Goal: Task Accomplishment & Management: Manage account settings

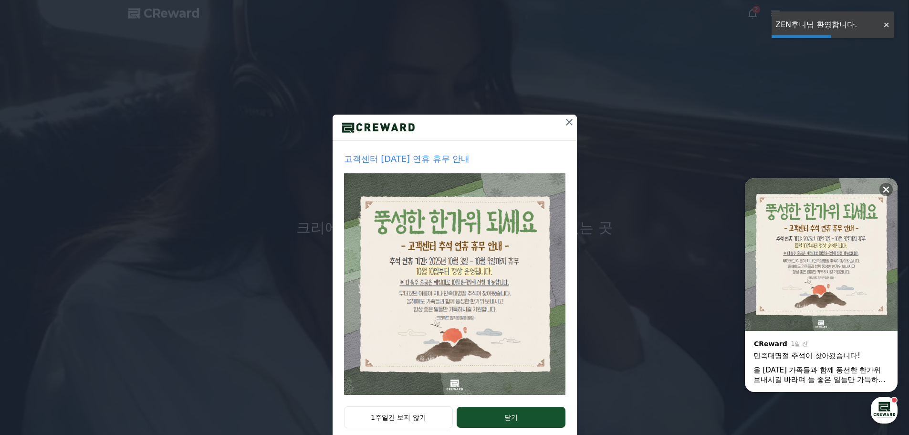
scroll to position [20, 0]
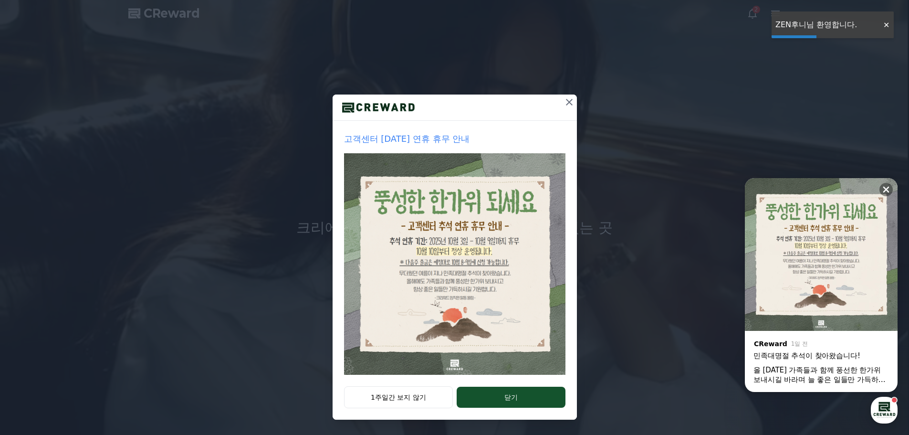
drag, startPoint x: 371, startPoint y: 416, endPoint x: 548, endPoint y: 290, distance: 217.6
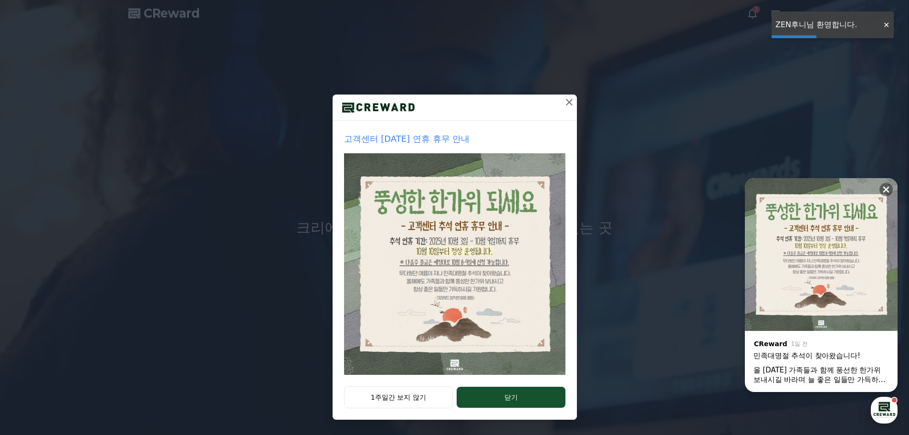
click at [370, 416] on div "1주일간 보지 않기 닫기" at bounding box center [454, 402] width 244 height 33
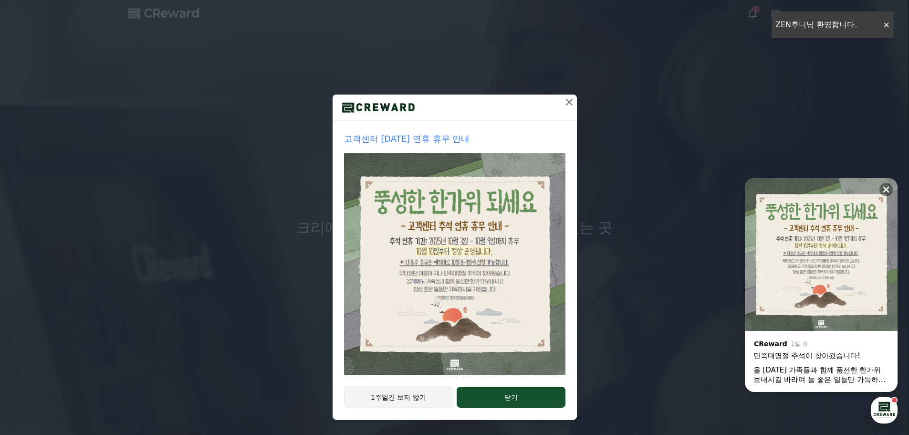
click at [393, 388] on button "1주일간 보지 않기" at bounding box center [398, 397] width 109 height 22
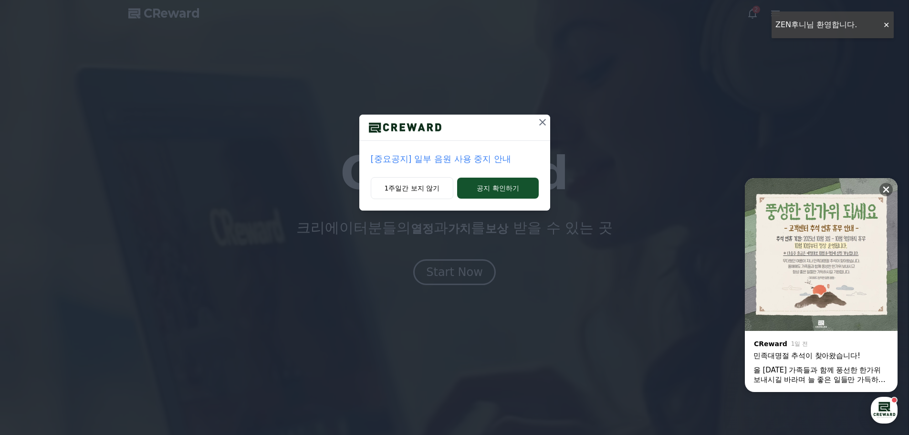
scroll to position [0, 0]
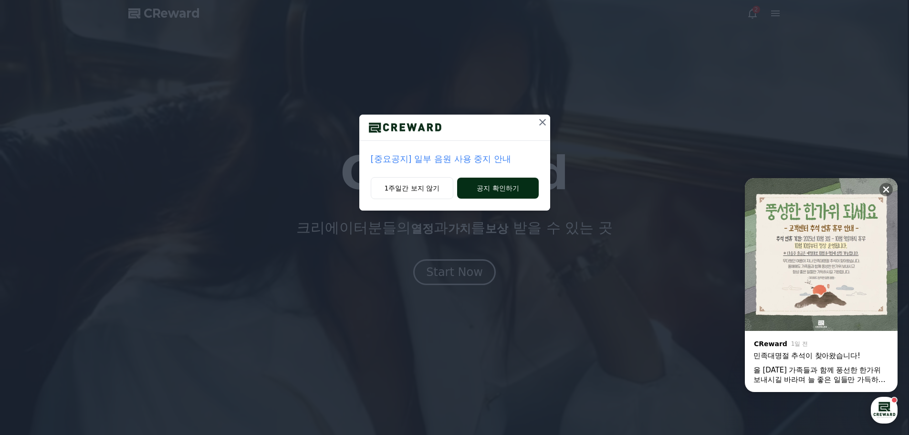
click at [476, 188] on button "공지 확인하기" at bounding box center [497, 187] width 81 height 21
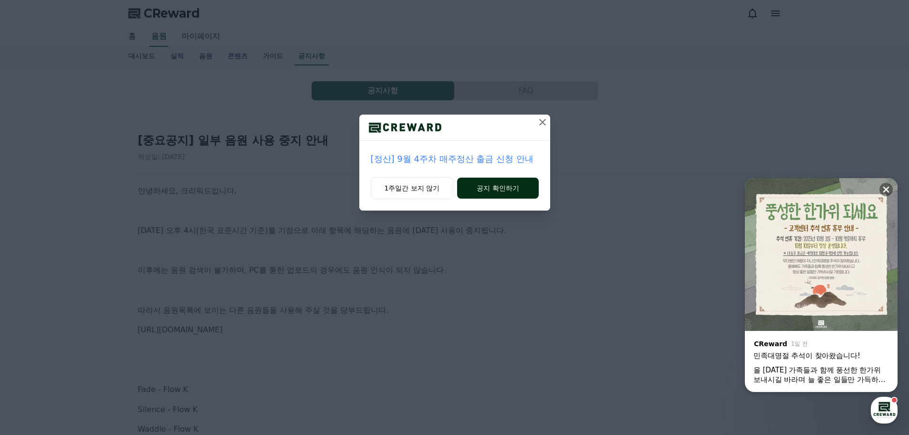
scroll to position [48, 0]
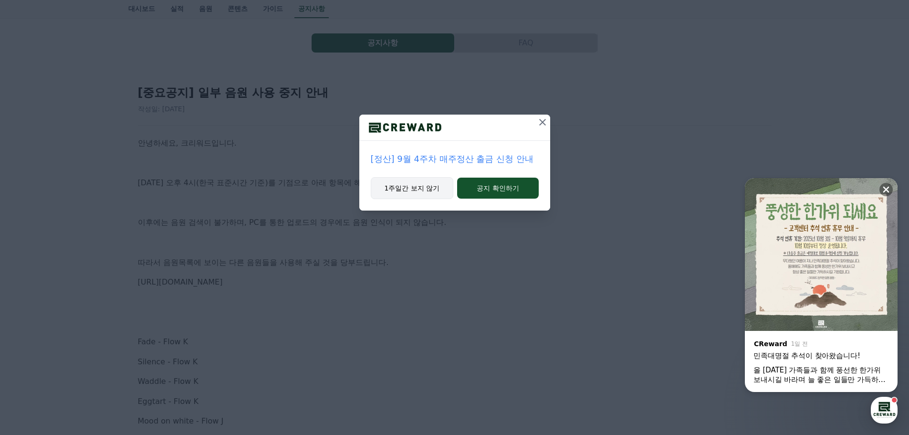
click at [413, 185] on button "1주일간 보지 않기" at bounding box center [412, 188] width 83 height 22
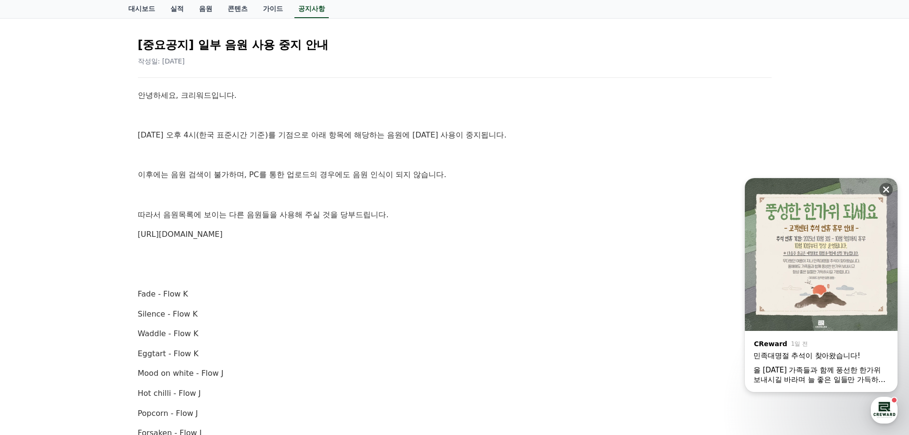
scroll to position [0, 0]
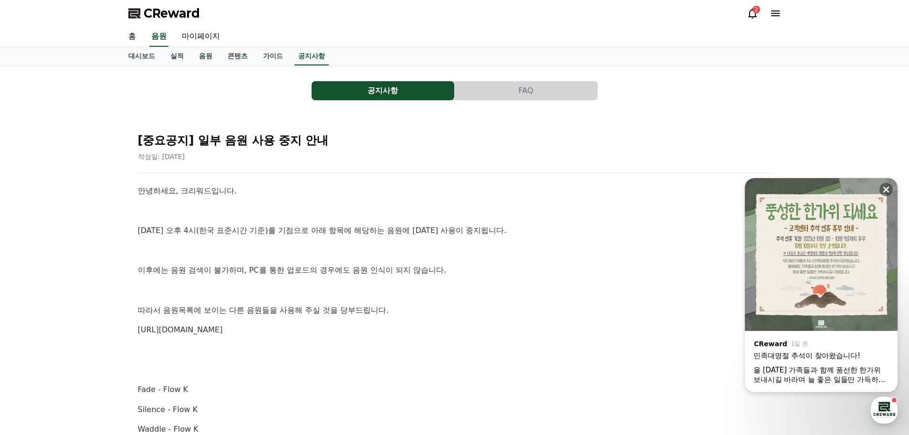
click at [753, 19] on div "2" at bounding box center [763, 13] width 34 height 15
click at [752, 14] on icon at bounding box center [751, 13] width 11 height 11
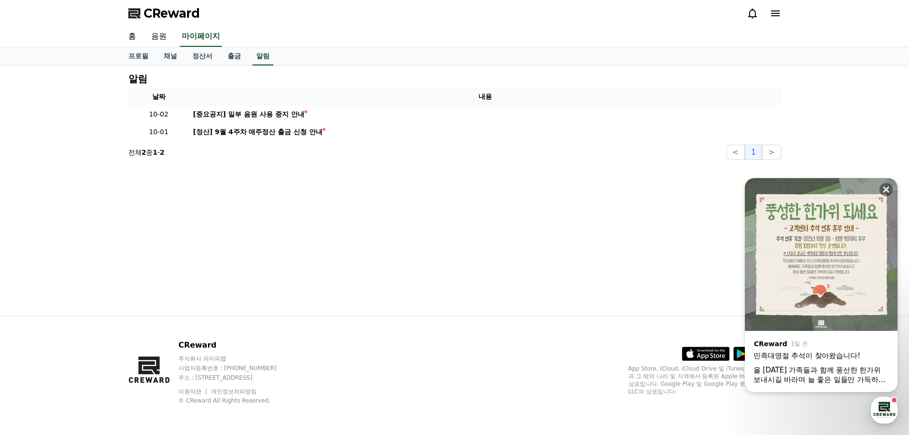
click at [774, 13] on icon at bounding box center [775, 13] width 9 height 6
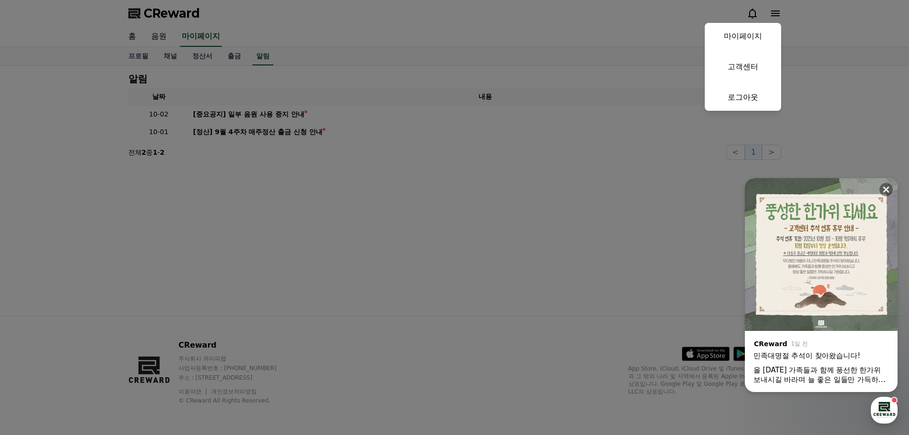
click at [451, 86] on button "close" at bounding box center [454, 217] width 909 height 435
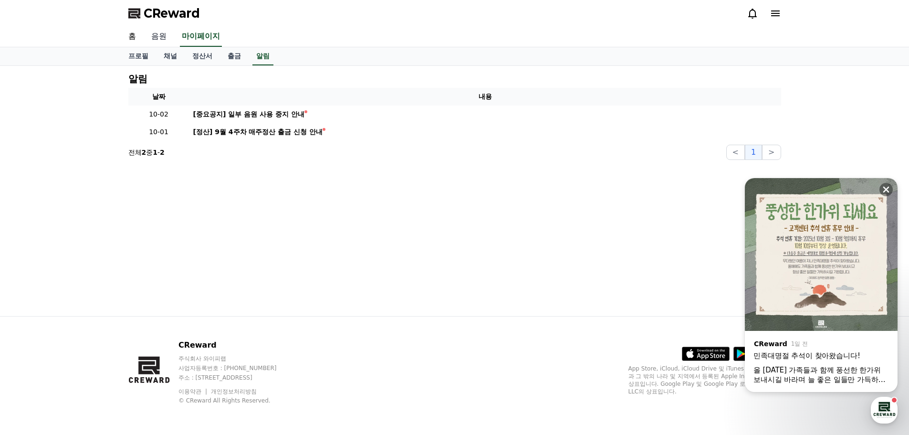
click at [162, 37] on link "음원" at bounding box center [159, 37] width 31 height 20
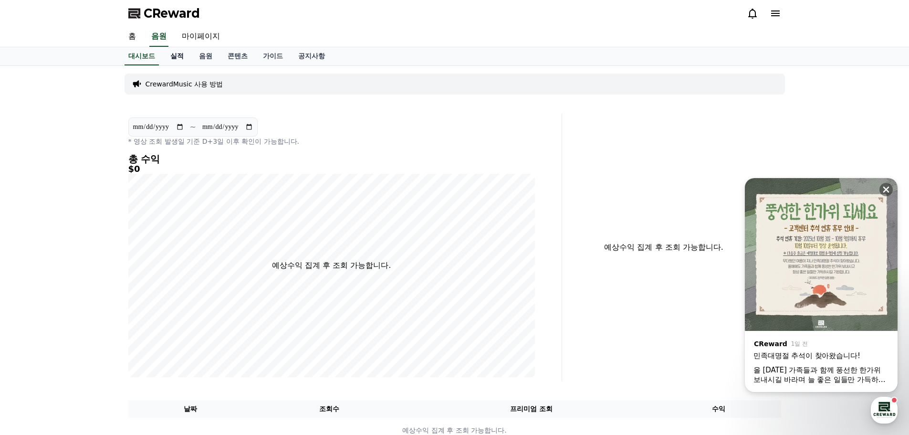
click at [185, 55] on link "실적" at bounding box center [177, 56] width 29 height 18
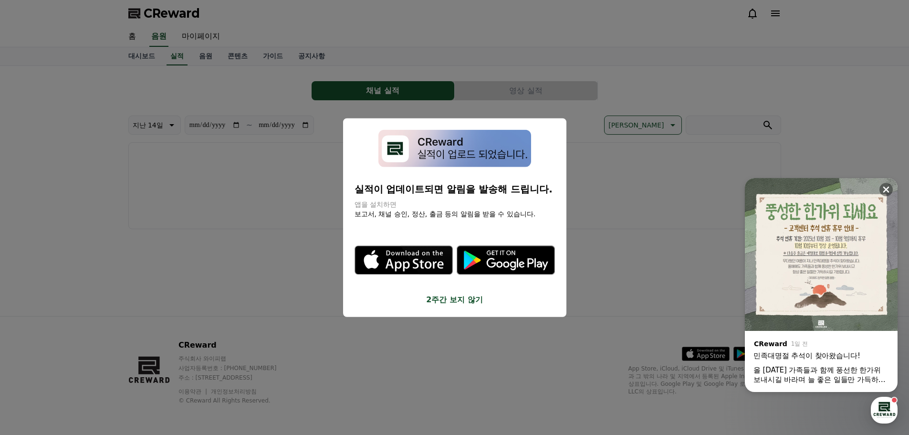
click at [211, 57] on button "close modal" at bounding box center [454, 217] width 909 height 435
click at [207, 57] on link "음원" at bounding box center [205, 56] width 29 height 18
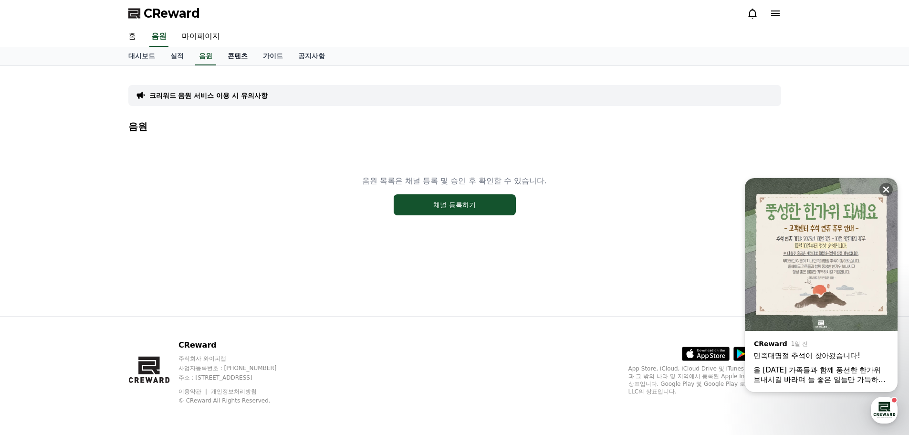
click at [236, 55] on link "콘텐츠" at bounding box center [237, 56] width 35 height 18
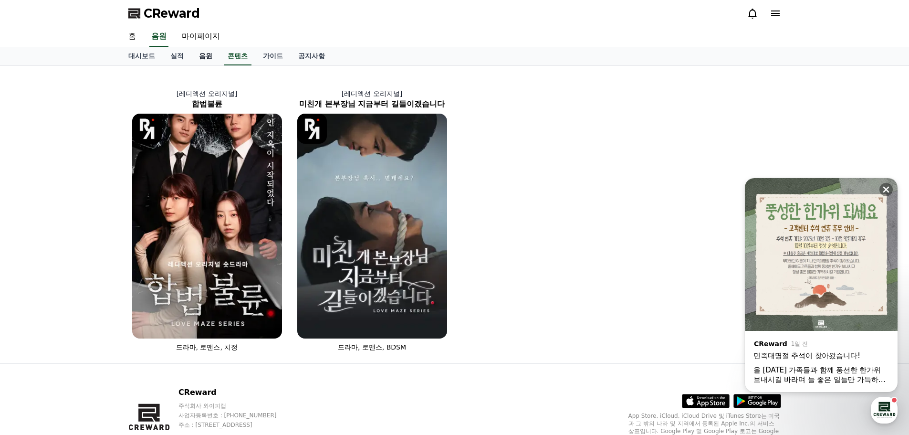
click at [207, 54] on link "음원" at bounding box center [205, 56] width 29 height 18
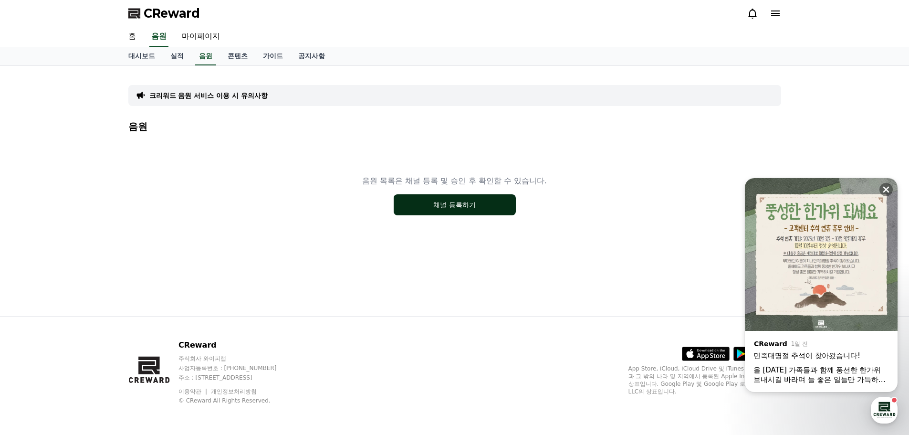
click at [440, 199] on button "채널 등록하기" at bounding box center [454, 204] width 122 height 21
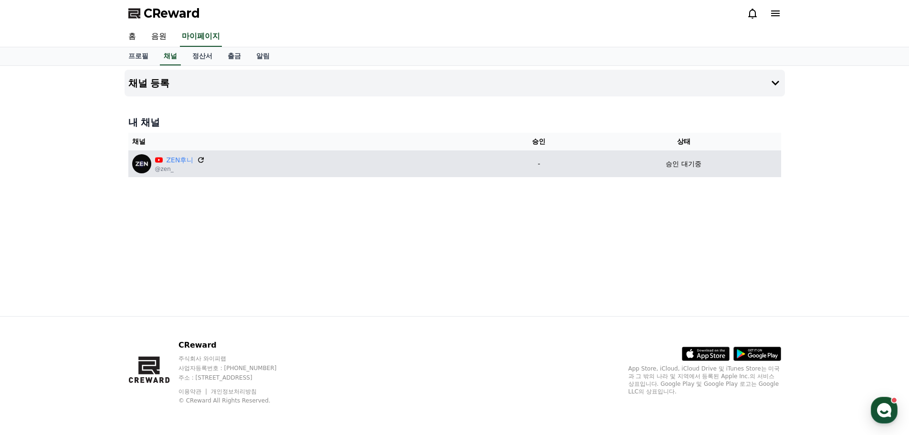
click at [197, 161] on icon at bounding box center [201, 159] width 9 height 9
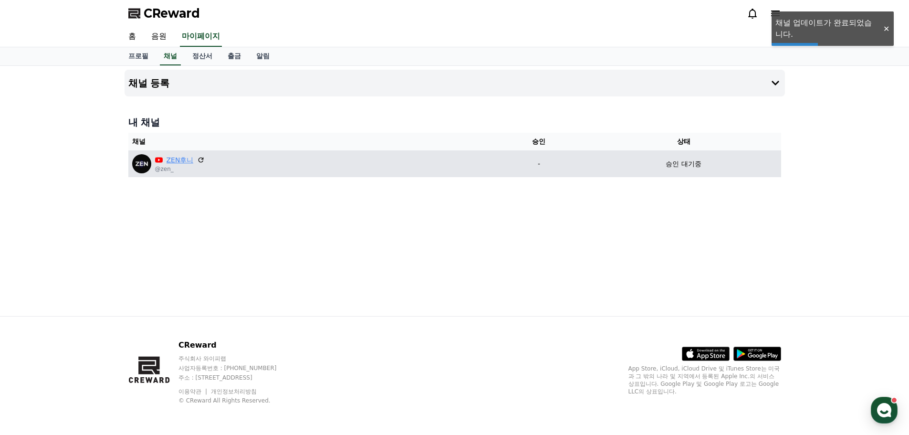
click at [175, 161] on link "ZEN후니" at bounding box center [179, 160] width 27 height 10
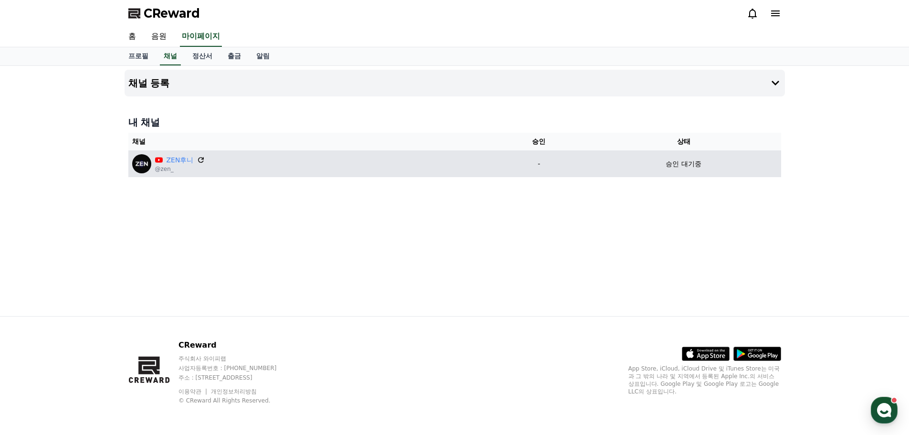
click at [199, 160] on icon at bounding box center [201, 159] width 9 height 9
click at [203, 163] on div "ZEN후니" at bounding box center [180, 160] width 50 height 10
click at [200, 161] on icon at bounding box center [201, 159] width 9 height 9
click at [275, 214] on div "채널 등록 내 채널 채널 승인 상태 ZEN후니 @zen_ - 승인 대기중" at bounding box center [455, 191] width 668 height 250
drag, startPoint x: 699, startPoint y: 162, endPoint x: 709, endPoint y: 161, distance: 10.5
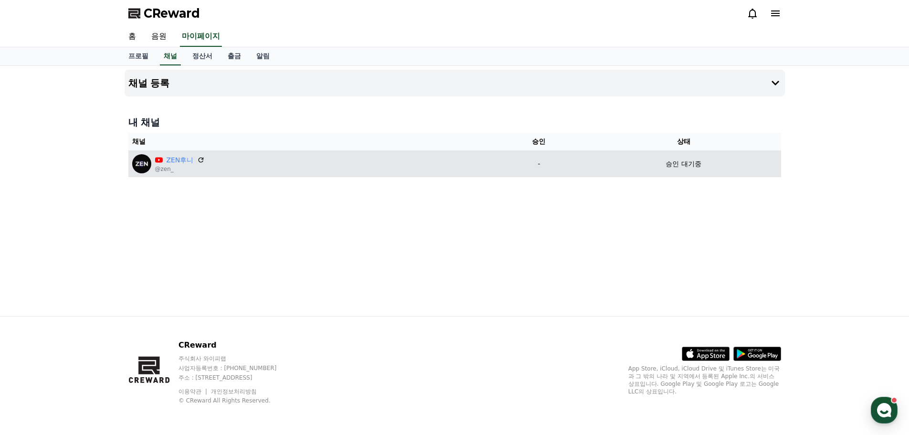
click at [709, 161] on div "승인 대기중" at bounding box center [683, 164] width 187 height 10
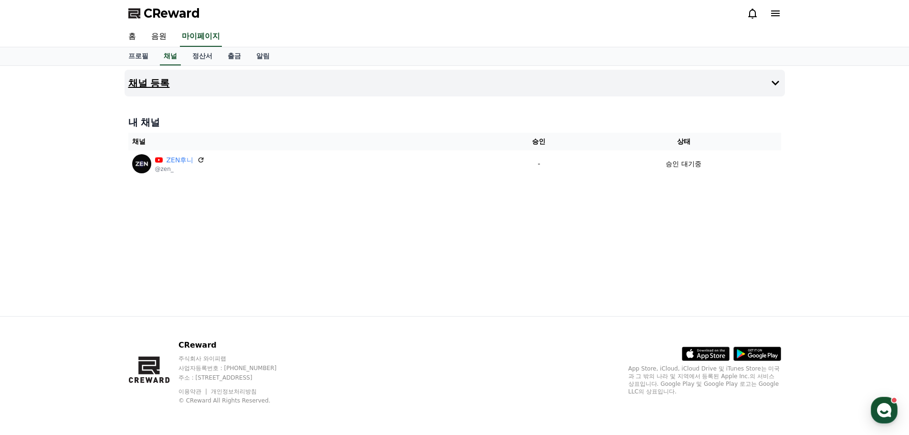
click at [760, 82] on button "채널 등록" at bounding box center [454, 83] width 660 height 27
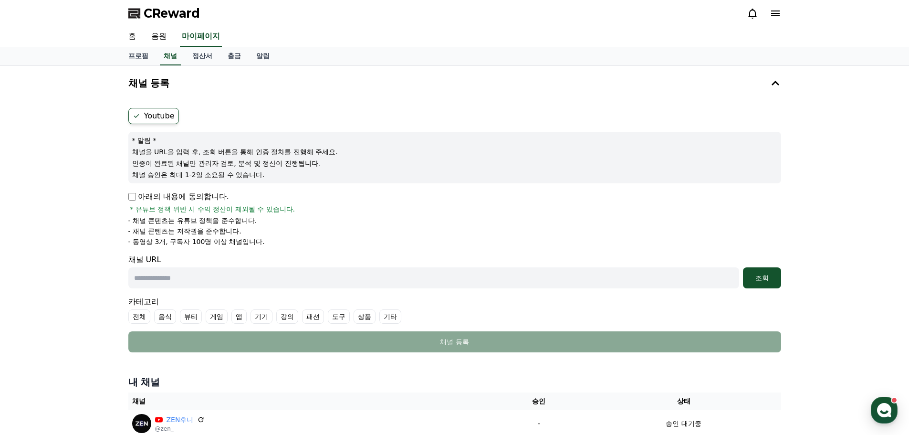
click at [622, 280] on input "text" at bounding box center [433, 277] width 611 height 21
click at [472, 217] on li "- 채널 콘텐츠는 유튜브 정책을 준수합니다." at bounding box center [454, 221] width 652 height 10
click at [209, 60] on link "정산서" at bounding box center [202, 56] width 35 height 18
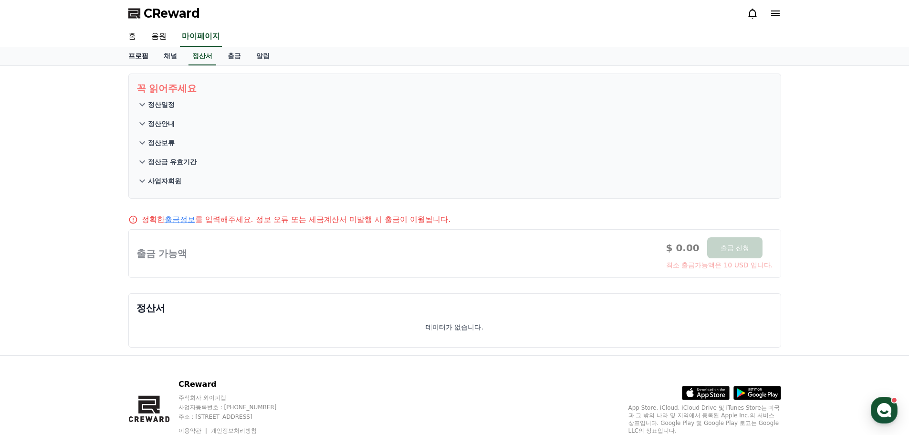
click at [140, 60] on link "프로필" at bounding box center [138, 56] width 35 height 18
select select "**********"
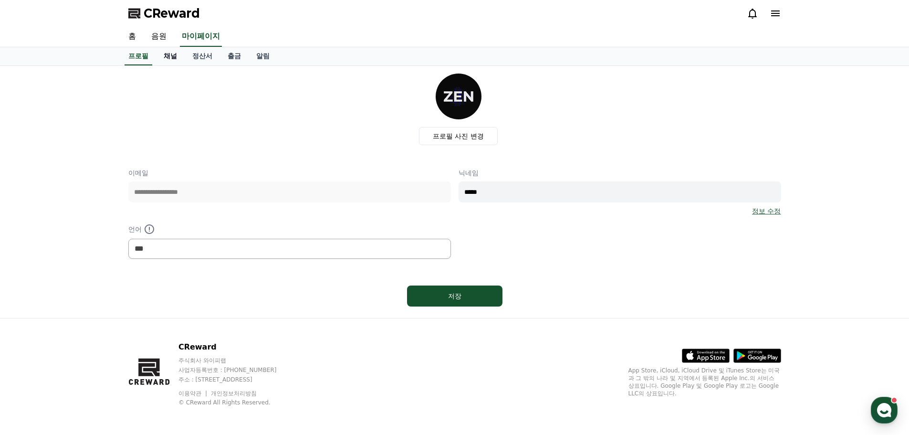
click at [171, 59] on link "채널" at bounding box center [170, 56] width 29 height 18
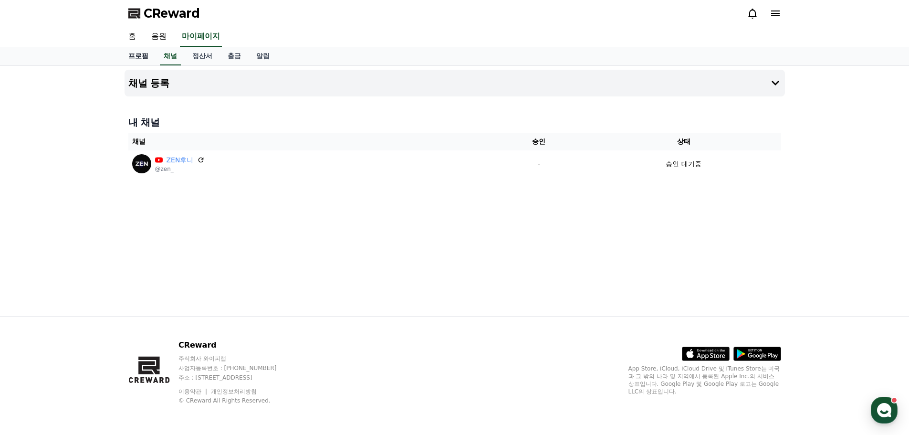
click at [136, 54] on link "프로필" at bounding box center [138, 56] width 35 height 18
select select "**********"
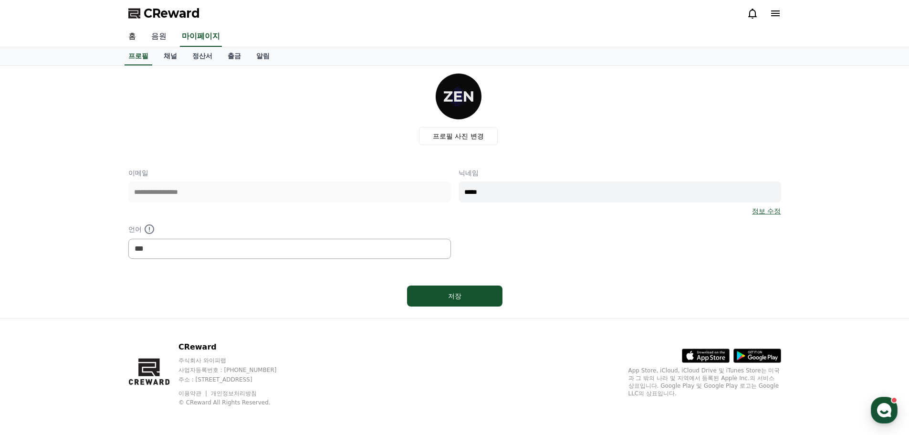
click at [157, 32] on link "음원" at bounding box center [159, 37] width 31 height 20
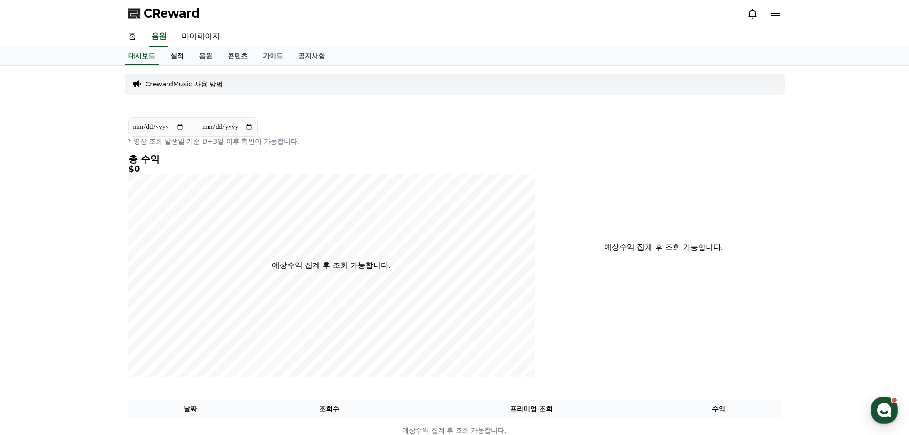
click at [181, 55] on link "실적" at bounding box center [177, 56] width 29 height 18
click at [0, 0] on div "**********" at bounding box center [0, 0] width 0 height 0
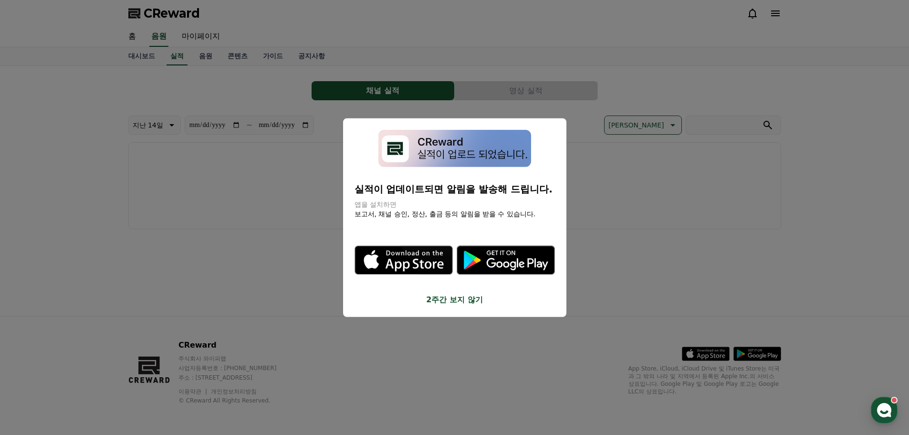
click at [454, 297] on button "2주간 보지 않기" at bounding box center [454, 299] width 200 height 11
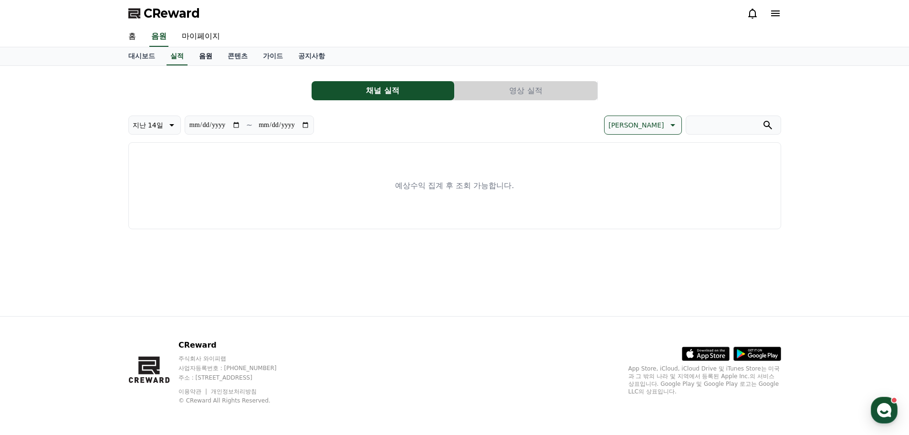
click at [209, 57] on link "음원" at bounding box center [205, 56] width 29 height 18
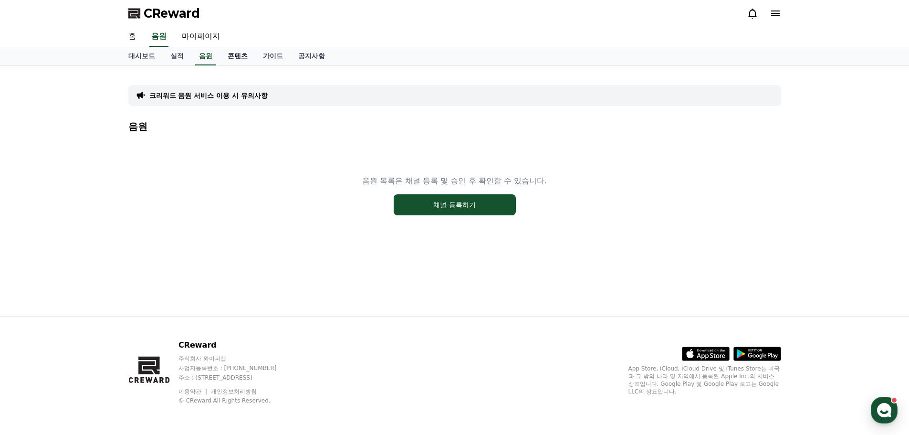
click at [248, 56] on link "콘텐츠" at bounding box center [237, 56] width 35 height 18
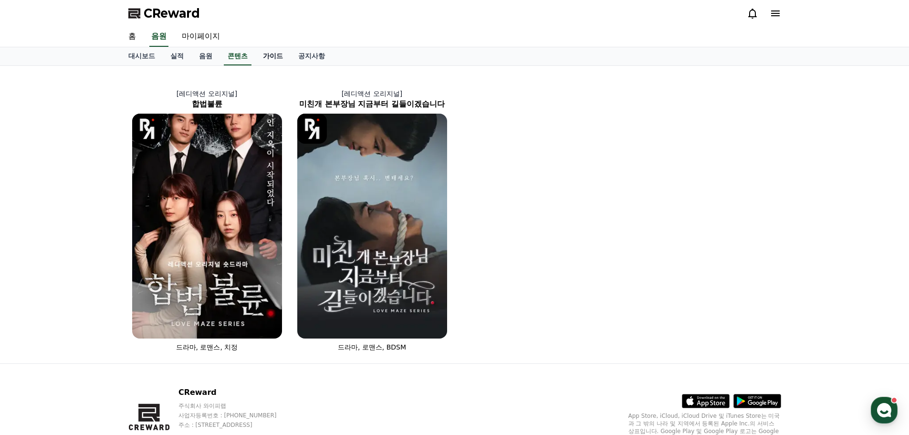
click at [271, 55] on link "가이드" at bounding box center [272, 56] width 35 height 18
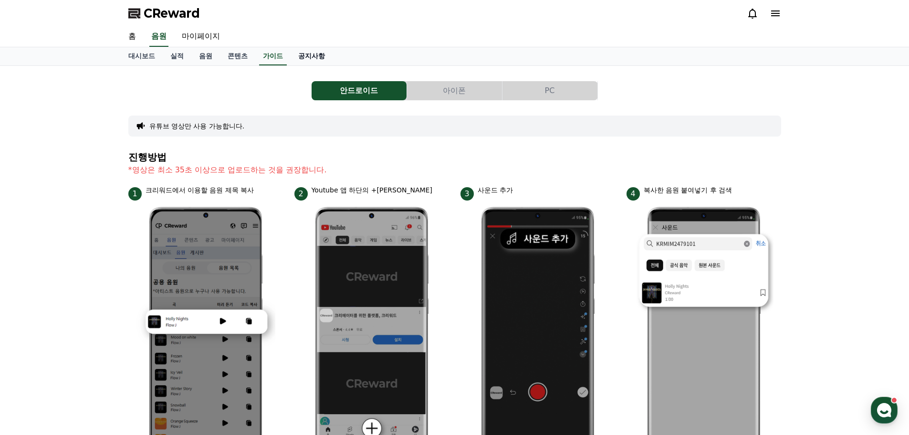
click at [305, 54] on link "공지사항" at bounding box center [311, 56] width 42 height 18
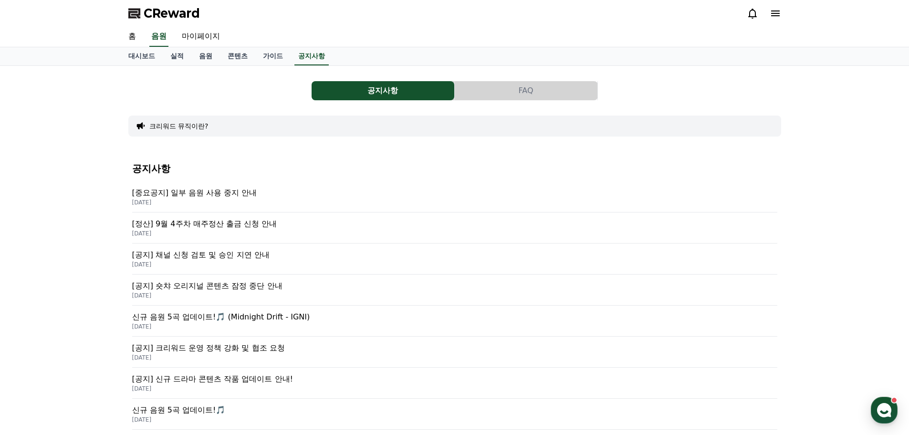
click at [772, 14] on icon at bounding box center [774, 13] width 11 height 11
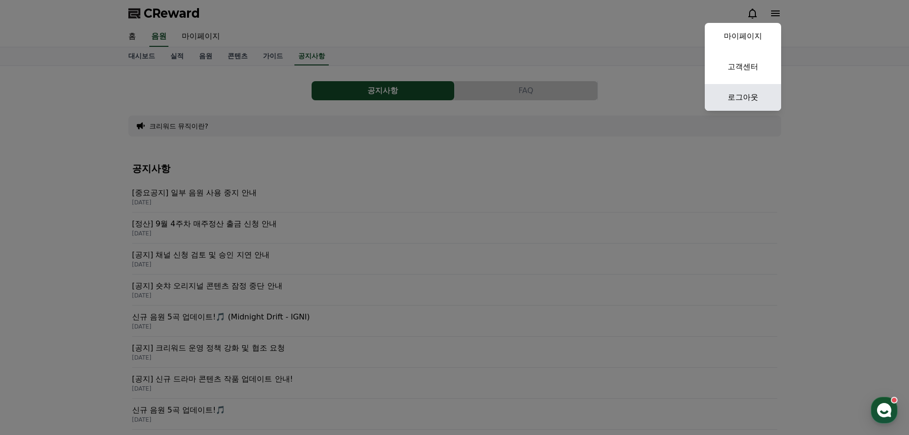
click at [745, 95] on link "로그아웃" at bounding box center [742, 97] width 76 height 27
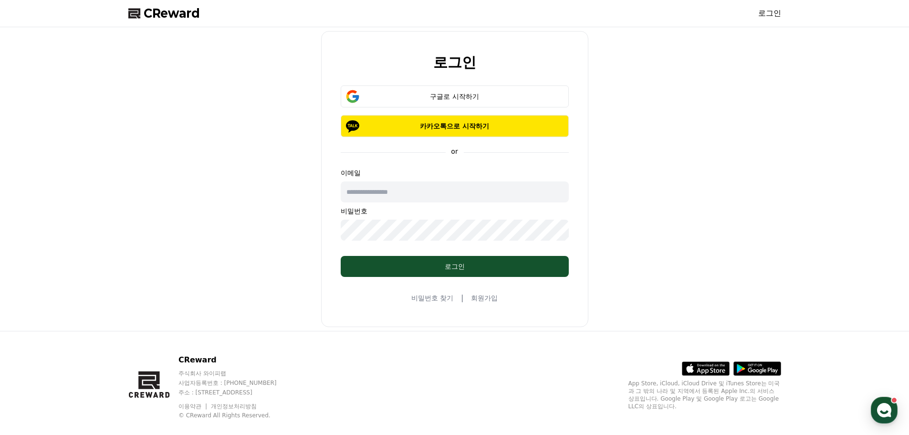
click at [475, 179] on div "이메일 비밀번호" at bounding box center [455, 204] width 228 height 72
click at [464, 191] on input "text" at bounding box center [455, 191] width 228 height 21
click at [444, 190] on input "text" at bounding box center [455, 191] width 228 height 21
paste input "*********"
type input "**********"
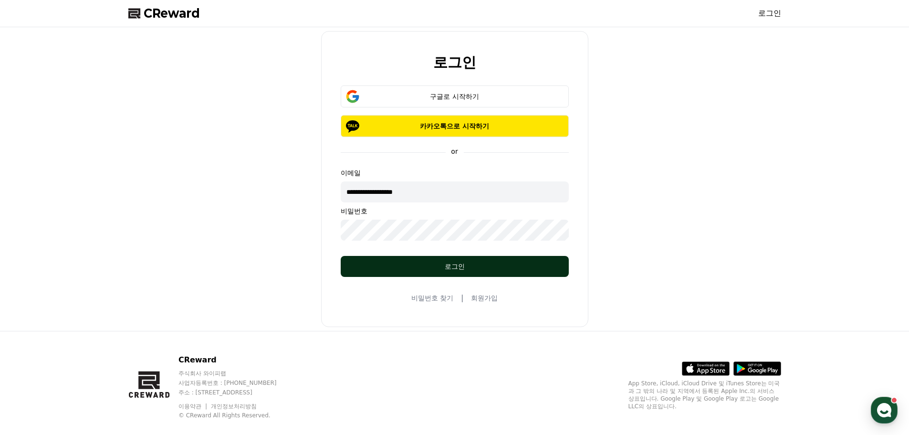
click at [435, 263] on div "로그인" at bounding box center [455, 266] width 190 height 10
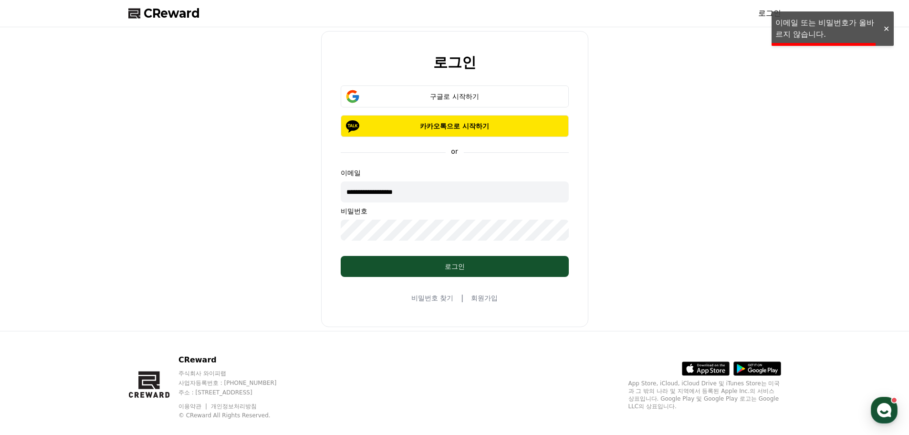
drag, startPoint x: 767, startPoint y: 157, endPoint x: 737, endPoint y: 143, distance: 33.1
click at [767, 158] on div "**********" at bounding box center [454, 179] width 660 height 296
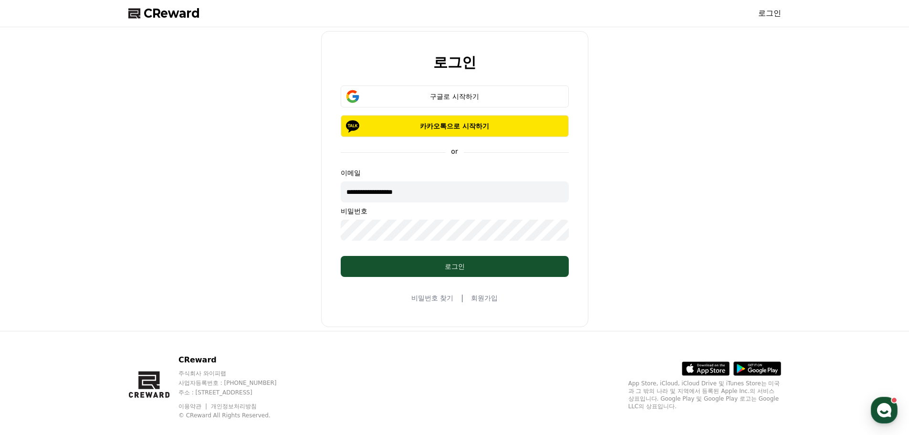
click at [623, 274] on div "**********" at bounding box center [454, 179] width 660 height 296
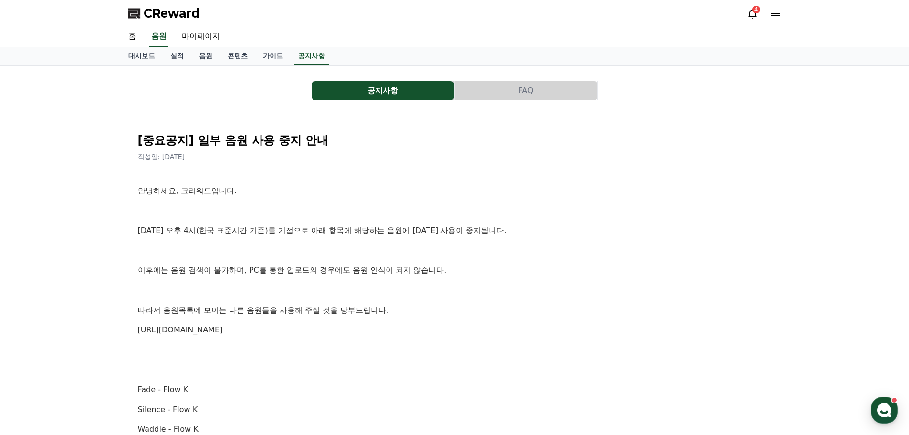
click at [752, 10] on div "4" at bounding box center [756, 10] width 8 height 8
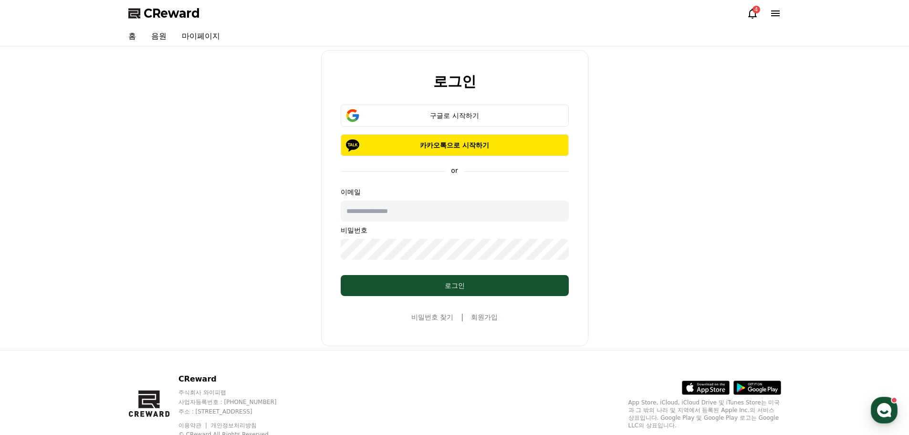
click at [444, 221] on input "text" at bounding box center [455, 210] width 228 height 21
click at [430, 121] on button "구글로 시작하기" at bounding box center [455, 115] width 228 height 22
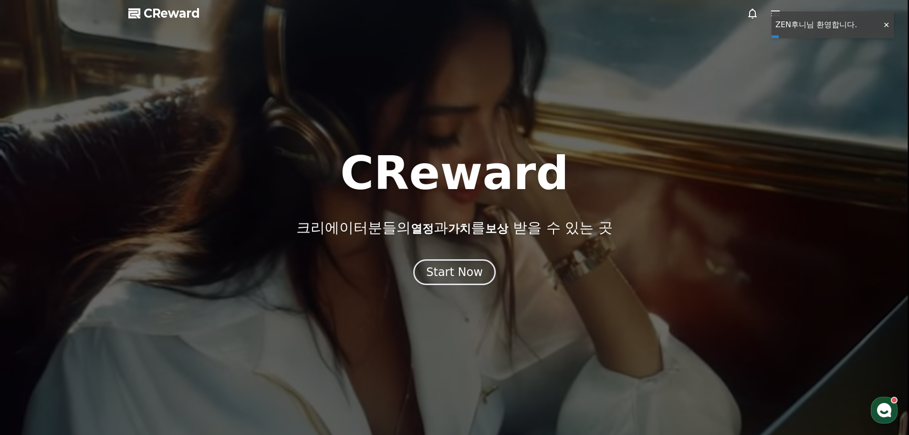
click at [880, 24] on div at bounding box center [885, 25] width 15 height 9
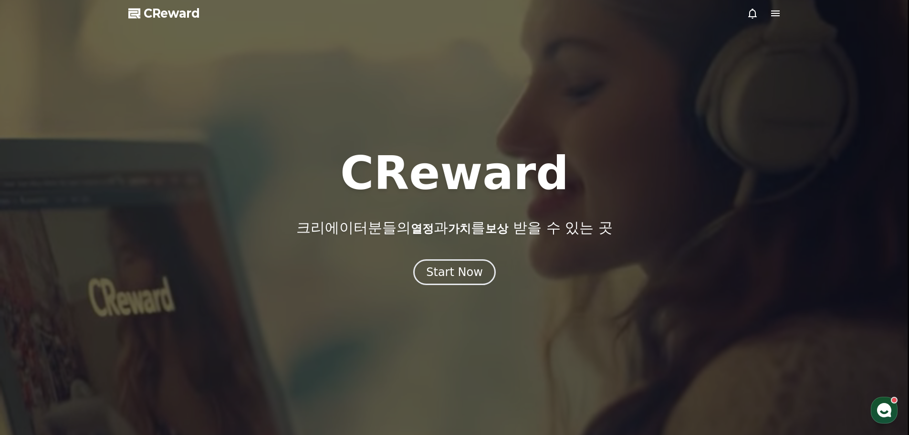
click at [777, 15] on icon at bounding box center [775, 13] width 9 height 6
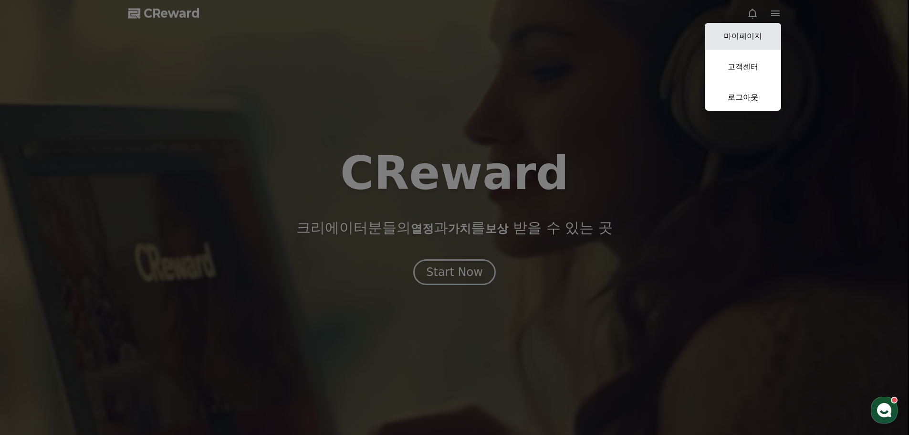
click at [754, 41] on link "마이페이지" at bounding box center [742, 36] width 76 height 27
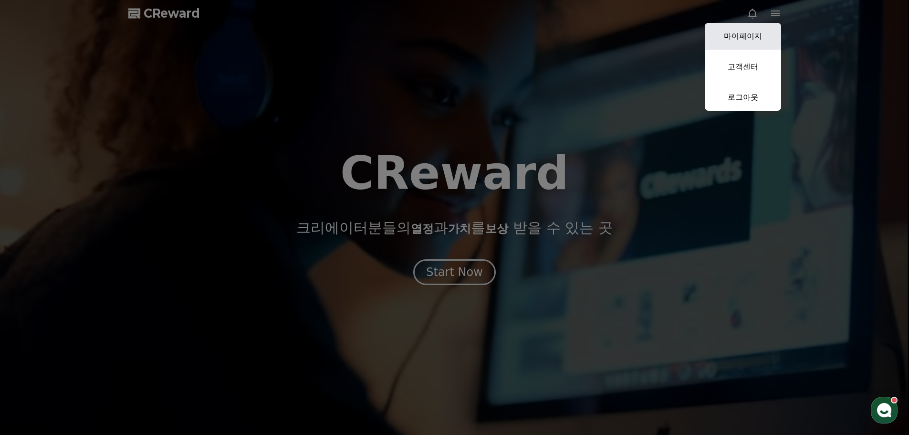
select select "**********"
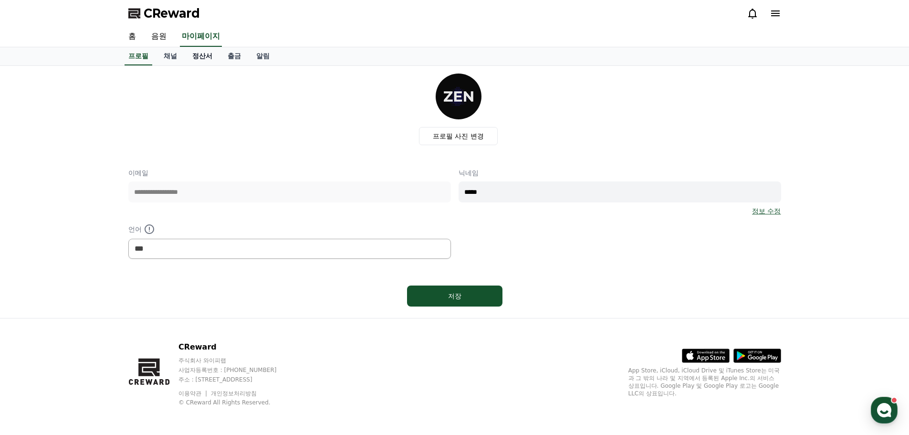
click at [197, 64] on link "정산서" at bounding box center [202, 56] width 35 height 18
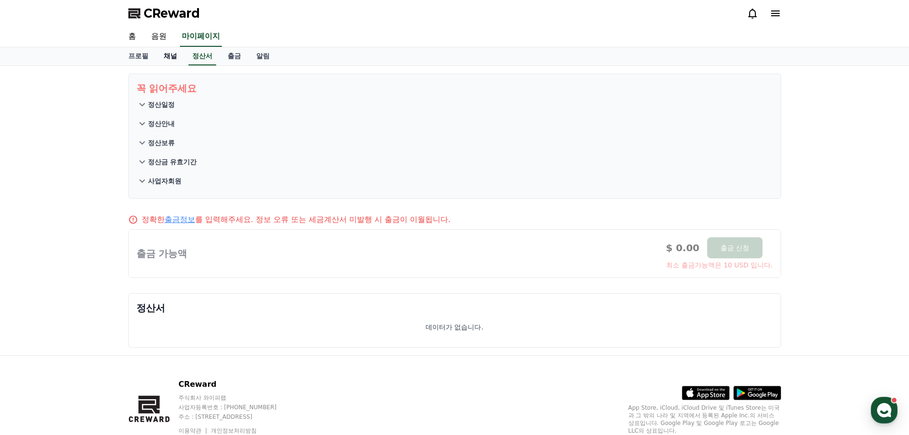
click at [176, 59] on link "채널" at bounding box center [170, 56] width 29 height 18
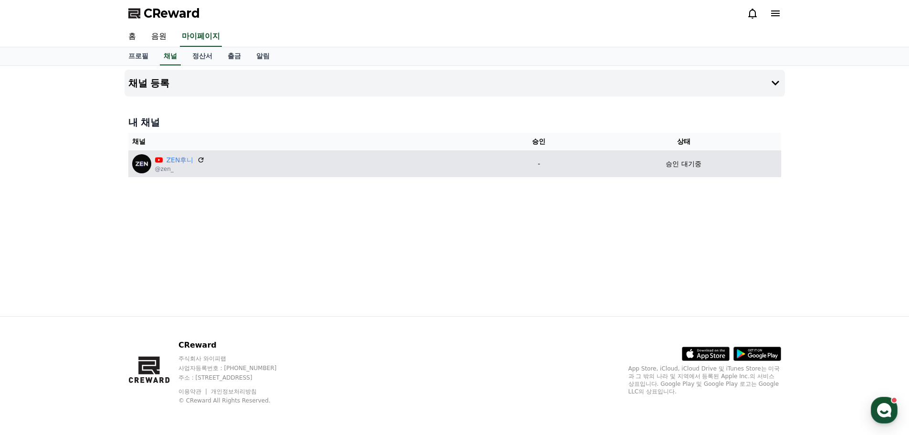
click at [204, 158] on div "ZEN후니 @zen_" at bounding box center [310, 163] width 356 height 19
click at [201, 158] on icon at bounding box center [201, 160] width 6 height 6
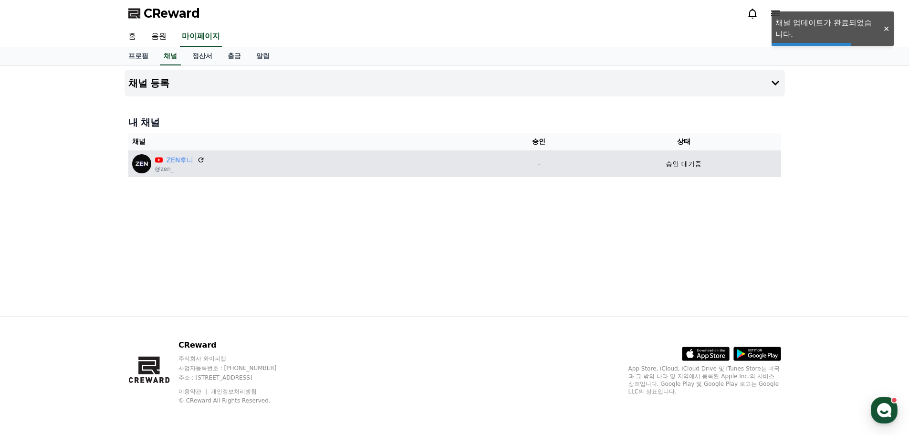
click at [649, 162] on div "승인 대기중" at bounding box center [683, 164] width 187 height 10
drag, startPoint x: 663, startPoint y: 157, endPoint x: 673, endPoint y: 158, distance: 9.6
click at [665, 157] on td "승인 대기중" at bounding box center [683, 163] width 195 height 27
click at [676, 159] on p "승인 대기중" at bounding box center [682, 164] width 35 height 10
click at [677, 160] on p "승인 대기중" at bounding box center [682, 164] width 35 height 10
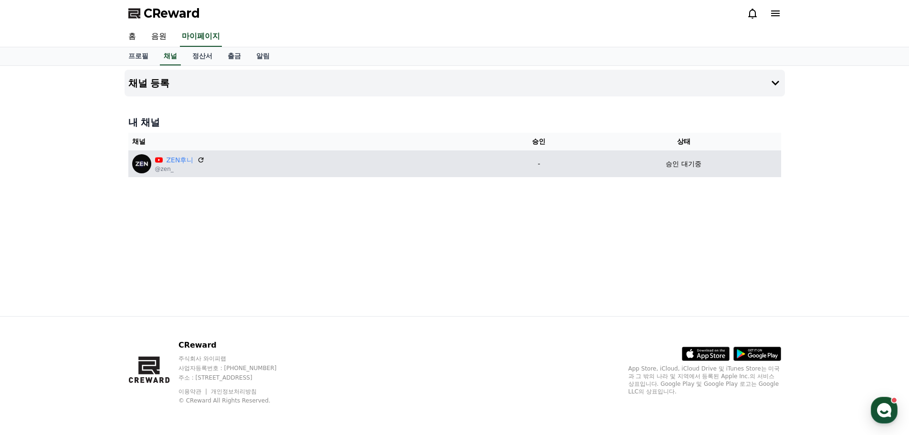
click at [164, 171] on p "@zen_" at bounding box center [180, 169] width 50 height 8
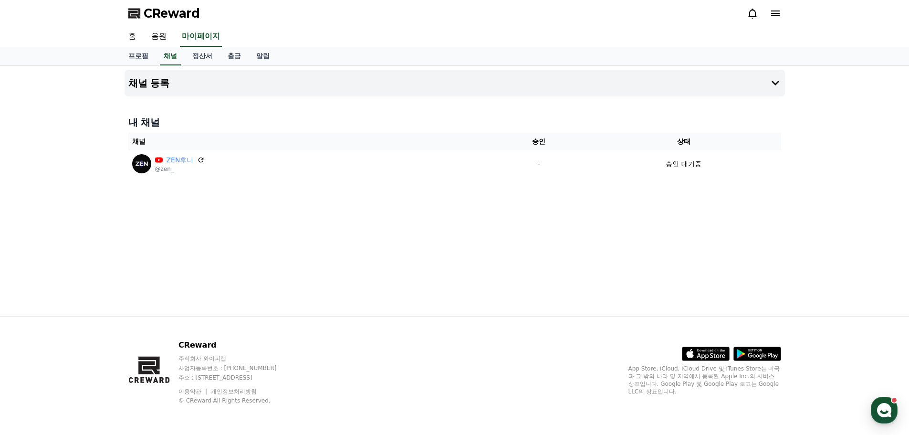
click at [236, 179] on div "내 채널 채널 승인 상태 ZEN후니 @zen_ - 승인 대기중" at bounding box center [454, 146] width 660 height 69
click at [257, 54] on link "알림" at bounding box center [262, 56] width 29 height 18
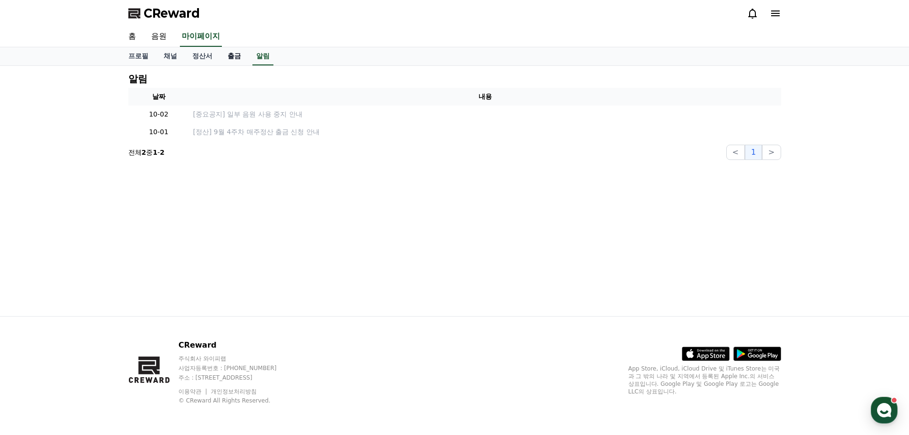
click at [235, 54] on link "출금" at bounding box center [234, 56] width 29 height 18
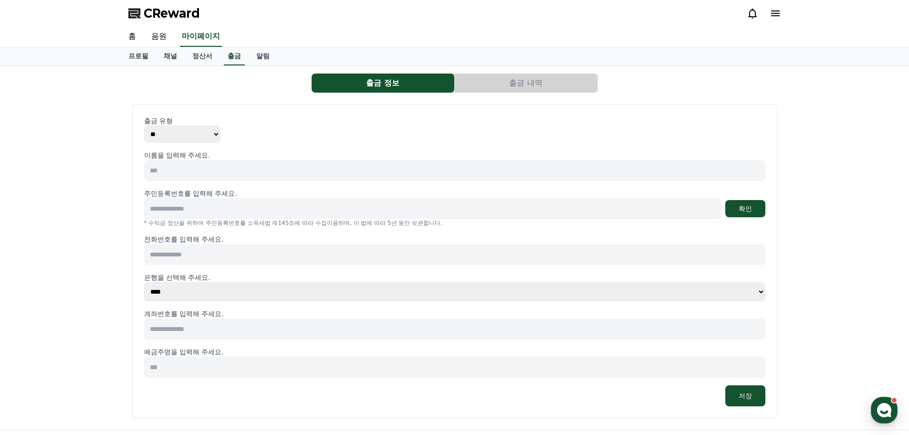
click at [247, 135] on div "출금 유형 ** ***" at bounding box center [454, 129] width 621 height 27
click at [207, 173] on input at bounding box center [454, 170] width 621 height 21
type input "*"
type input "***"
type input "**********"
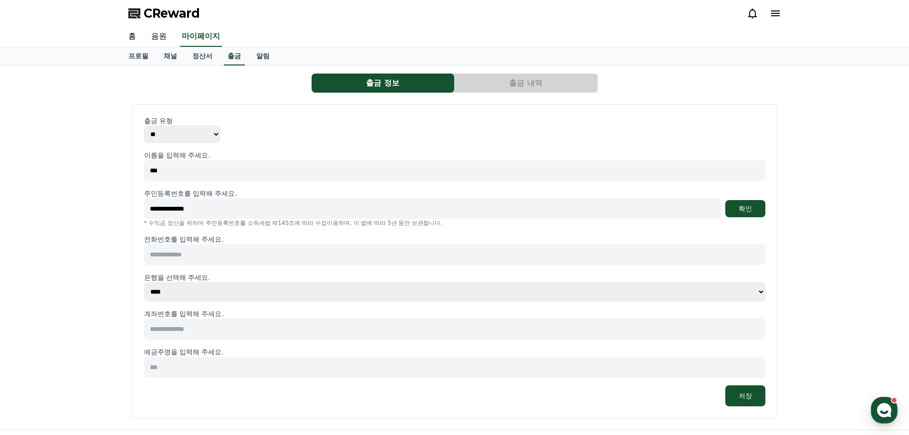
click at [725, 200] on button "확인" at bounding box center [745, 208] width 40 height 17
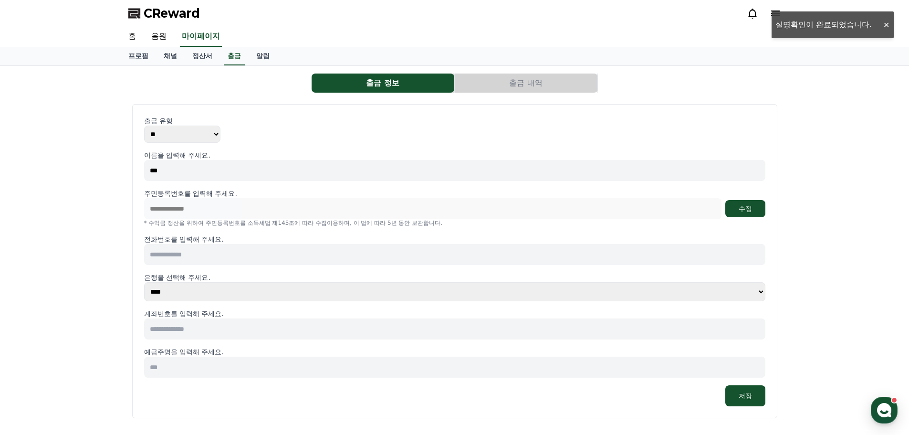
click at [211, 249] on input at bounding box center [454, 254] width 621 height 21
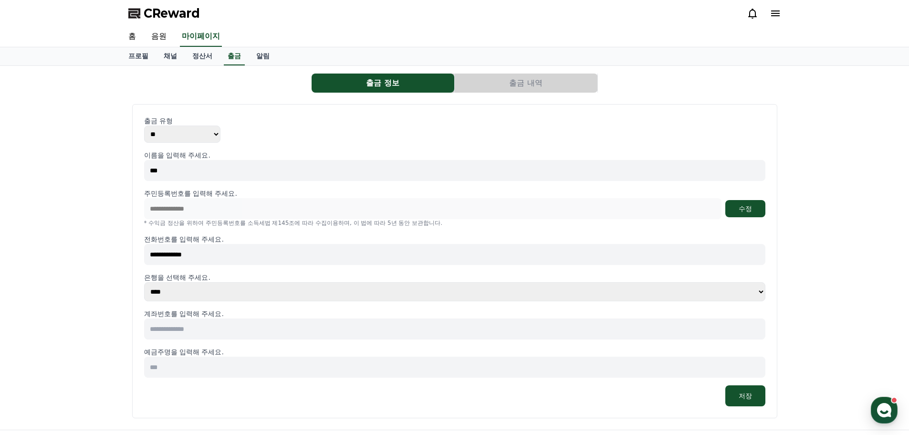
type input "**********"
type input "*********"
type input "***"
click at [739, 398] on button "저장" at bounding box center [745, 395] width 40 height 21
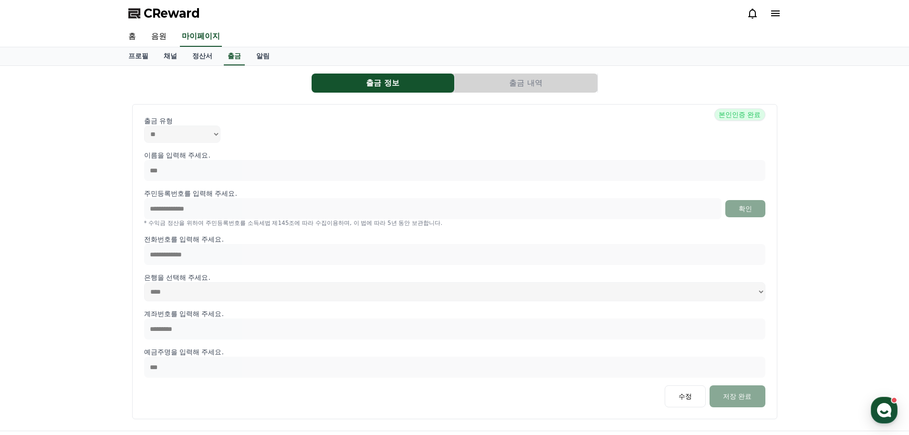
click at [324, 128] on div "출금 유형 ** ***" at bounding box center [454, 129] width 621 height 27
click at [511, 80] on button "출금 내역" at bounding box center [526, 82] width 143 height 19
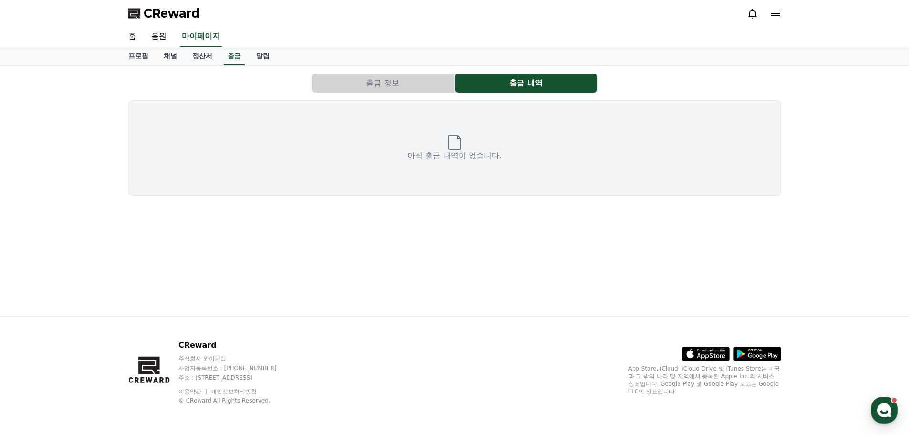
click at [419, 86] on button "출금 정보" at bounding box center [382, 82] width 143 height 19
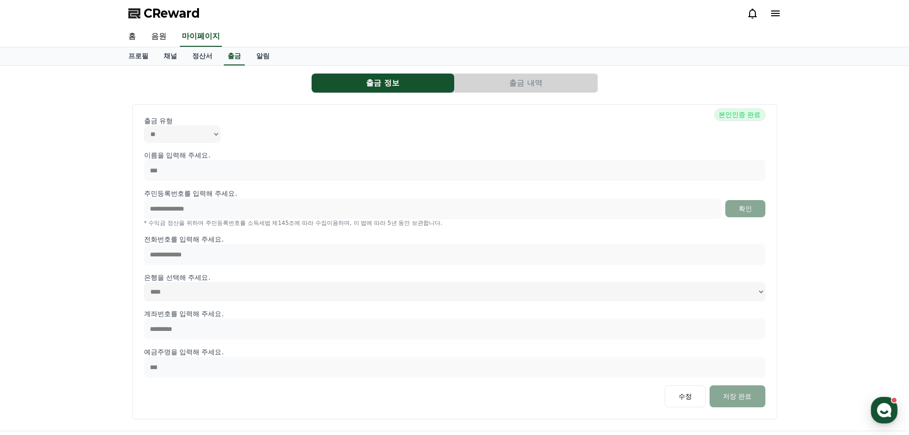
click at [778, 19] on div at bounding box center [763, 13] width 34 height 15
click at [775, 17] on icon at bounding box center [774, 13] width 11 height 11
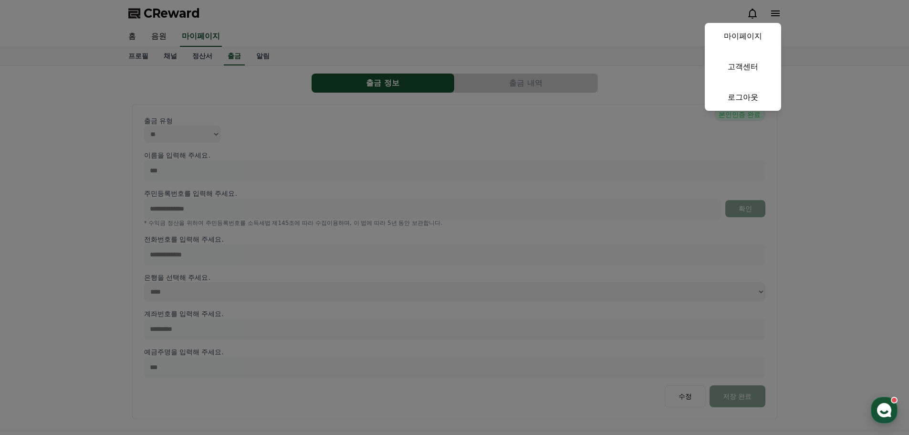
drag, startPoint x: 807, startPoint y: 93, endPoint x: 741, endPoint y: 106, distance: 66.8
click at [807, 93] on button "close" at bounding box center [454, 217] width 909 height 435
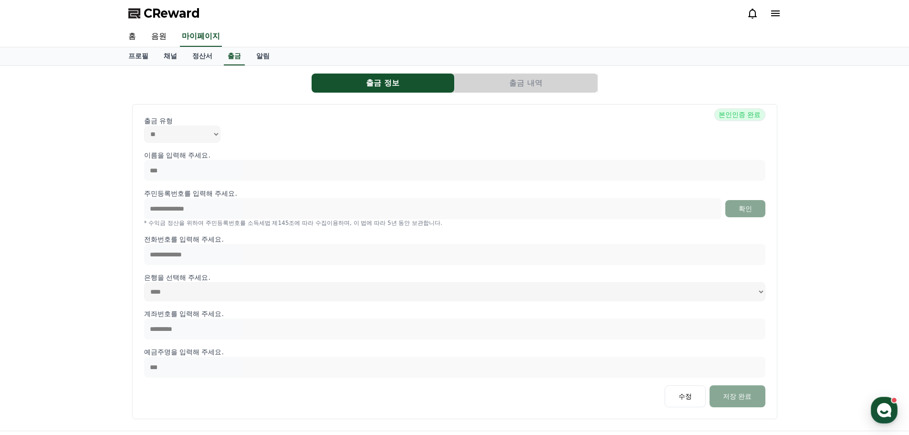
click at [729, 116] on span "본인인증 완료" at bounding box center [739, 114] width 51 height 12
click at [739, 117] on span "본인인증 완료" at bounding box center [739, 114] width 51 height 12
click at [745, 120] on span "본인인증 완료" at bounding box center [739, 114] width 51 height 12
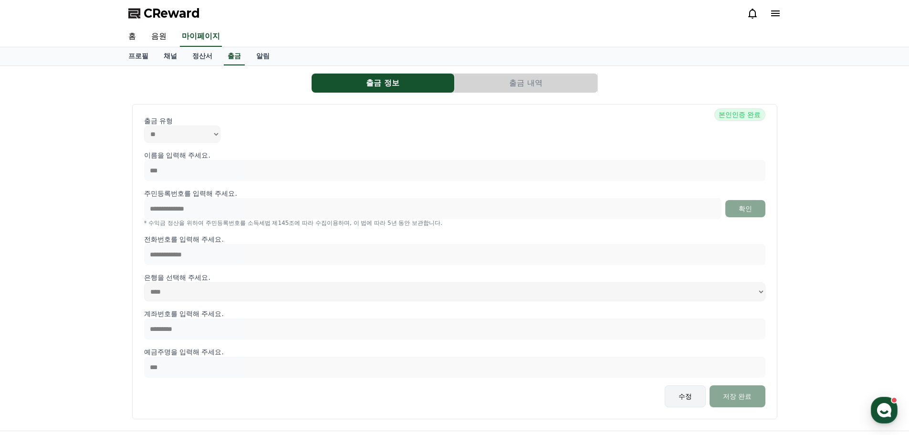
click at [673, 398] on button "수정" at bounding box center [684, 396] width 41 height 22
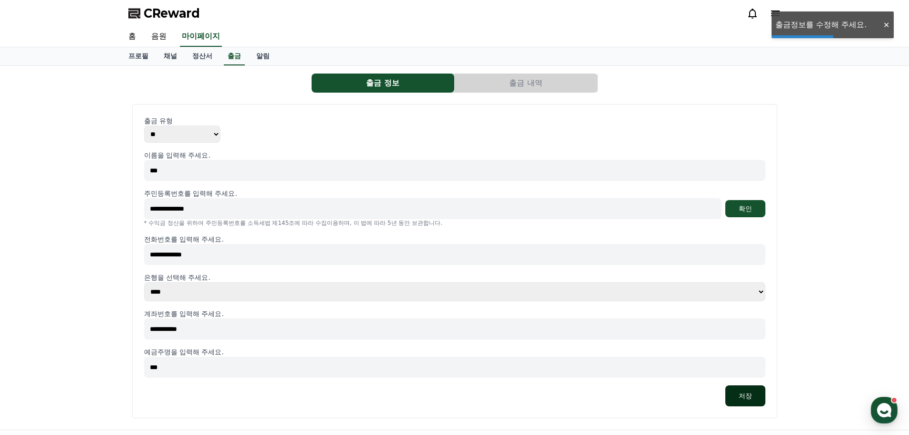
type input "**********"
click at [751, 401] on button "저장" at bounding box center [745, 395] width 40 height 21
click at [747, 213] on button "확인" at bounding box center [745, 208] width 40 height 17
click at [730, 391] on button "저장" at bounding box center [745, 395] width 40 height 21
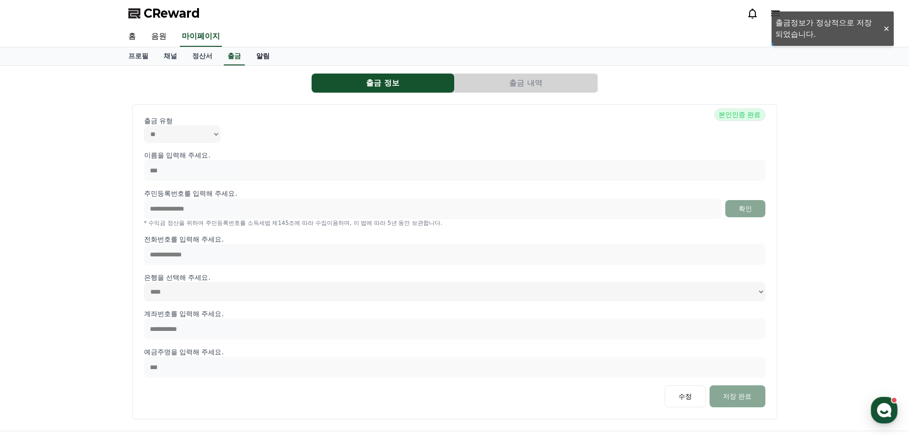
click at [259, 61] on link "알림" at bounding box center [262, 56] width 29 height 18
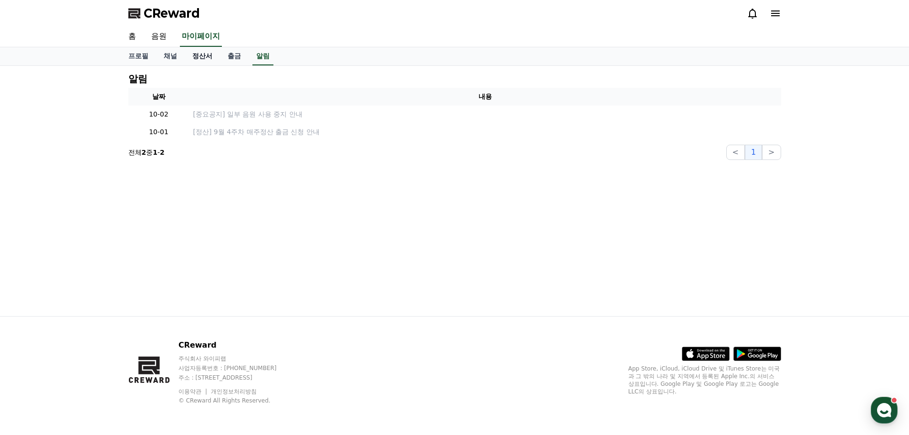
click at [206, 55] on link "정산서" at bounding box center [202, 56] width 35 height 18
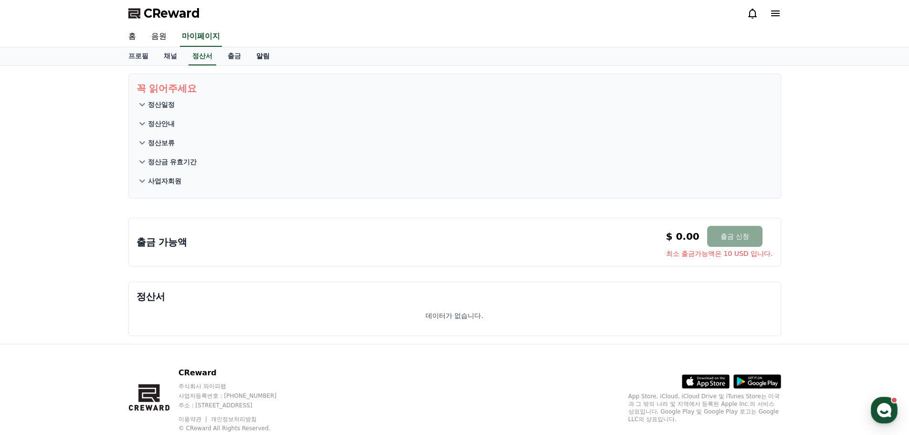
click at [249, 63] on link "알림" at bounding box center [262, 56] width 29 height 18
click at [256, 59] on link "알림" at bounding box center [262, 56] width 21 height 18
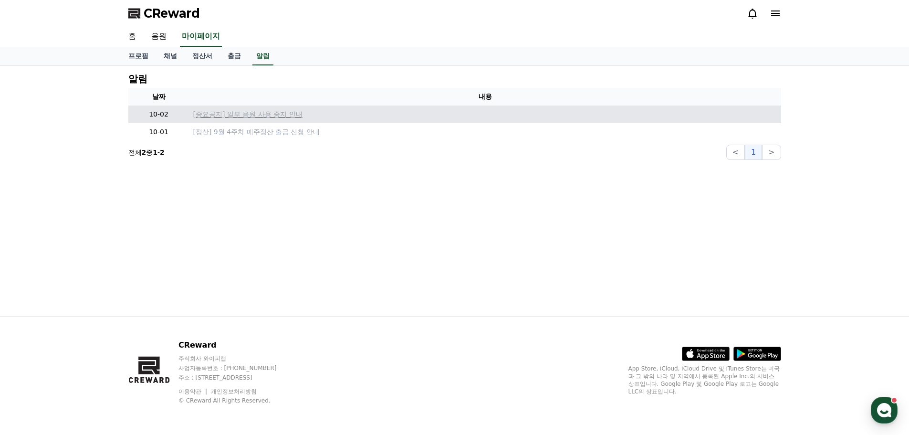
click at [226, 114] on p "[중요공지] 일부 음원 사용 중지 안내" at bounding box center [485, 114] width 584 height 10
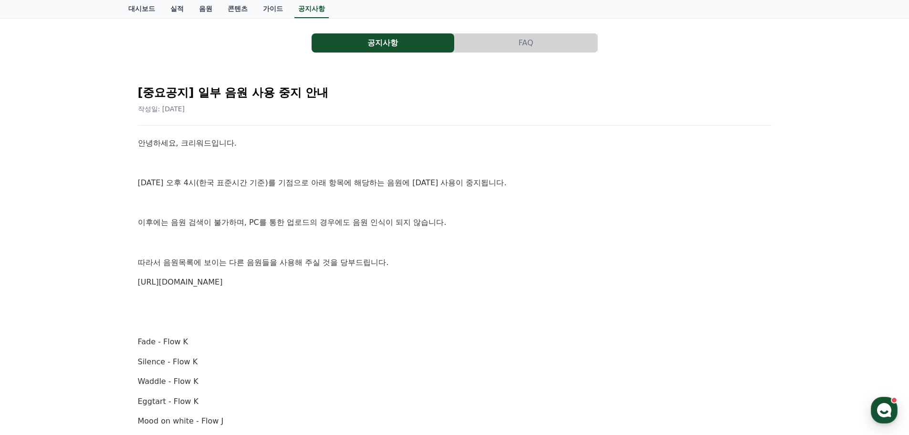
scroll to position [143, 0]
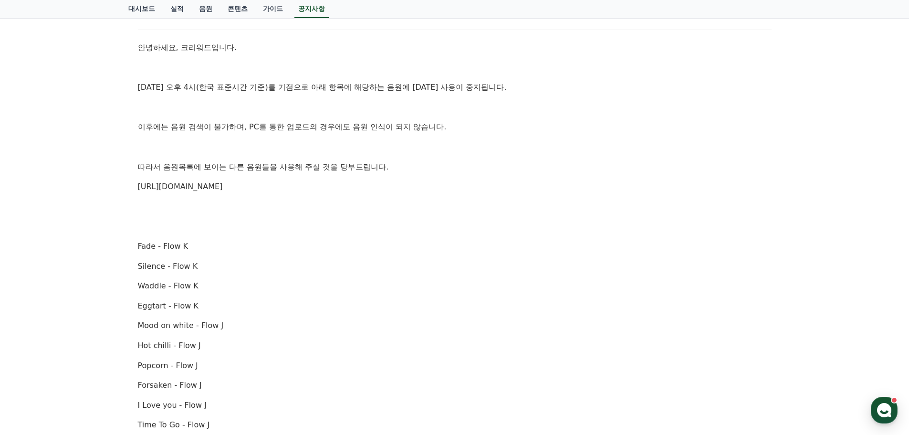
drag, startPoint x: 133, startPoint y: 166, endPoint x: 406, endPoint y: 166, distance: 272.8
click at [406, 166] on div "[중요공지] 일부 음원 사용 중지 안내 작성일: [DATE] 안녕하세요, 크리워드입니다. [DATE] 오후 4시(한국 표준시간 기준)를 기점으…" at bounding box center [454, 399] width 645 height 846
click at [406, 166] on p "따라서 음원목록에 보이는 다른 음원들을 사용해 주실 것을 당부드립니다." at bounding box center [454, 167] width 633 height 12
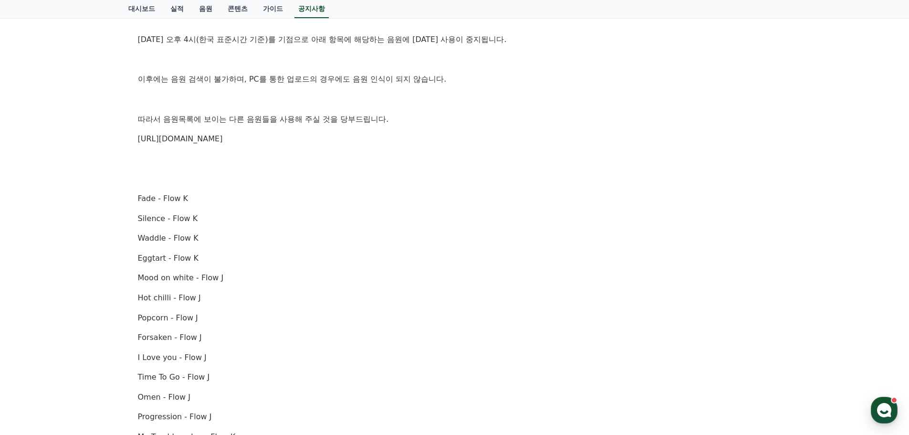
drag, startPoint x: 406, startPoint y: 166, endPoint x: 325, endPoint y: 143, distance: 84.1
click at [325, 143] on div "안녕하세요, 크리워드입니다. [DATE] 오후 4시(한국 표준시간 기준)를 기점으로 아래 항목에 해당하는 음원에 [DATE] 사용이 중지됩니다…" at bounding box center [454, 367] width 633 height 746
click at [328, 144] on p "[URL][DOMAIN_NAME]" at bounding box center [454, 139] width 633 height 12
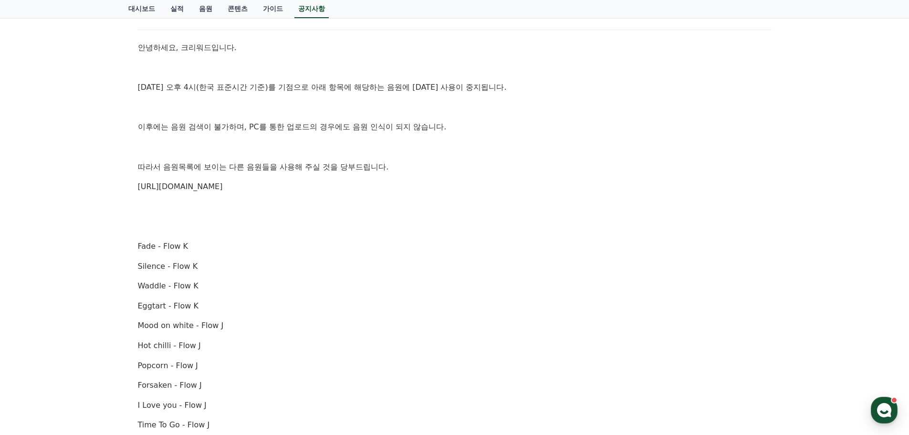
drag, startPoint x: 397, startPoint y: 165, endPoint x: 458, endPoint y: 72, distance: 111.4
click at [458, 72] on div "안녕하세요, 크리워드입니다. [DATE] 오후 4시(한국 표준시간 기준)를 기점으로 아래 항목에 해당하는 음원에 [DATE] 사용이 중지됩니다…" at bounding box center [454, 414] width 633 height 746
click at [458, 72] on p at bounding box center [454, 68] width 633 height 12
drag, startPoint x: 463, startPoint y: 73, endPoint x: 459, endPoint y: 160, distance: 86.9
click at [459, 160] on div "안녕하세요, 크리워드입니다. [DATE] 오후 4시(한국 표준시간 기준)를 기점으로 아래 항목에 해당하는 음원에 [DATE] 사용이 중지됩니다…" at bounding box center [454, 414] width 633 height 746
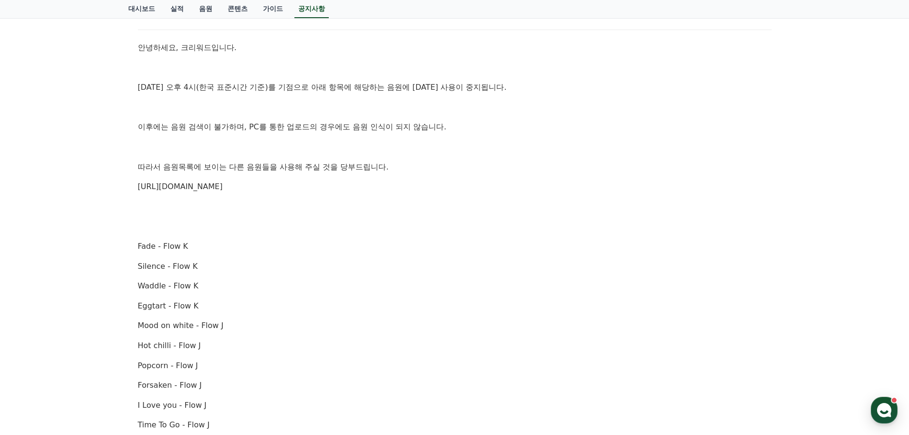
click at [459, 161] on p "따라서 음원목록에 보이는 다른 음원들을 사용해 주실 것을 당부드립니다." at bounding box center [454, 167] width 633 height 12
drag, startPoint x: 445, startPoint y: 164, endPoint x: 138, endPoint y: 91, distance: 315.3
click at [138, 91] on div "안녕하세요, 크리워드입니다. [DATE] 오후 4시(한국 표준시간 기준)를 기점으로 아래 항목에 해당하는 음원에 [DATE] 사용이 중지됩니다…" at bounding box center [454, 414] width 633 height 746
click at [138, 91] on p "[DATE] 오후 4시(한국 표준시간 기준)를 기점으로 아래 항목에 해당하는 음원에 [DATE] 사용이 중지됩니다." at bounding box center [454, 87] width 633 height 12
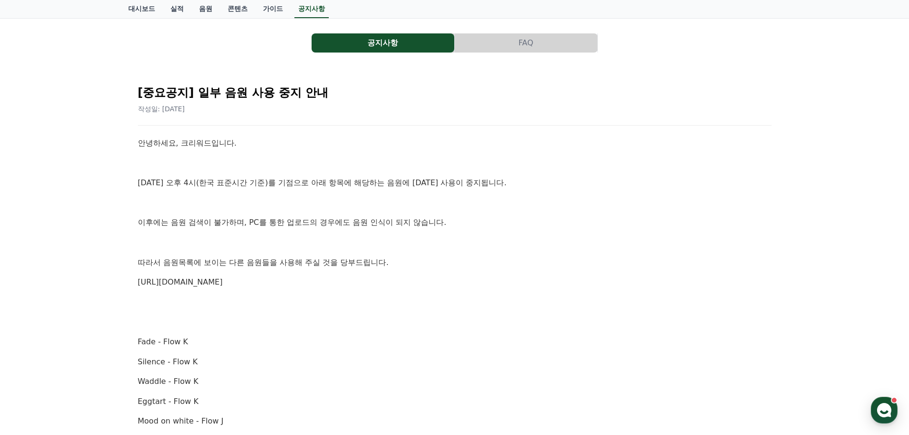
click at [501, 40] on button "FAQ" at bounding box center [526, 42] width 143 height 19
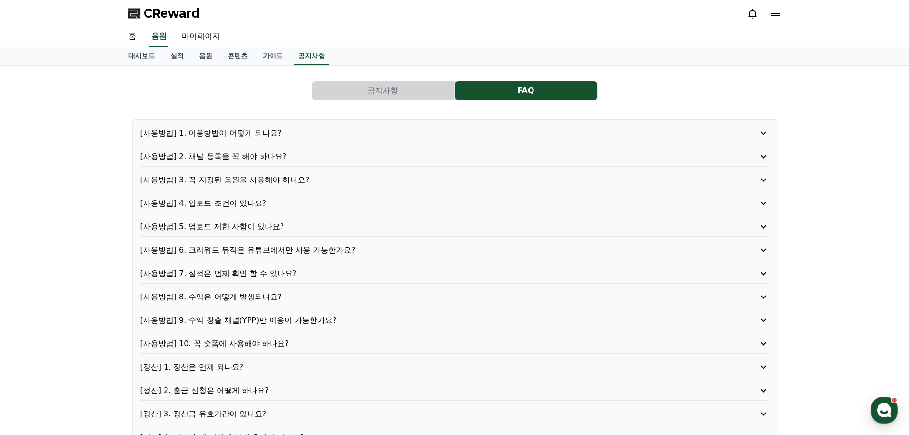
click at [383, 97] on button "공지사항" at bounding box center [382, 90] width 143 height 19
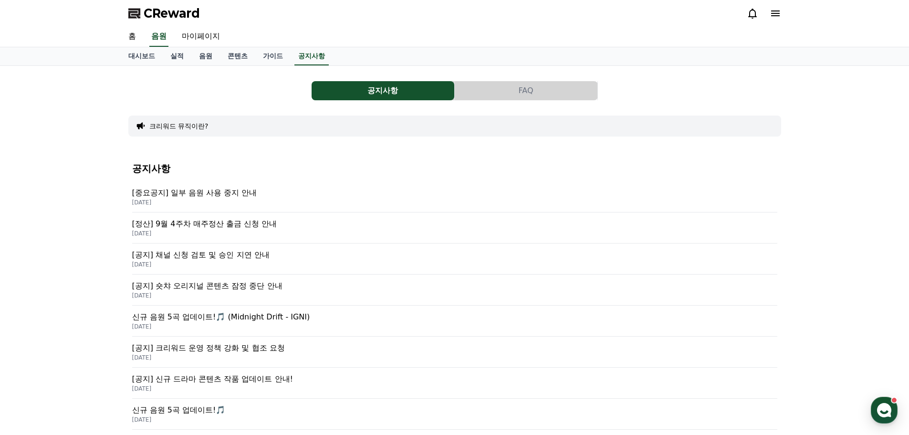
click at [520, 89] on button "FAQ" at bounding box center [526, 90] width 143 height 19
